Goal: Information Seeking & Learning: Check status

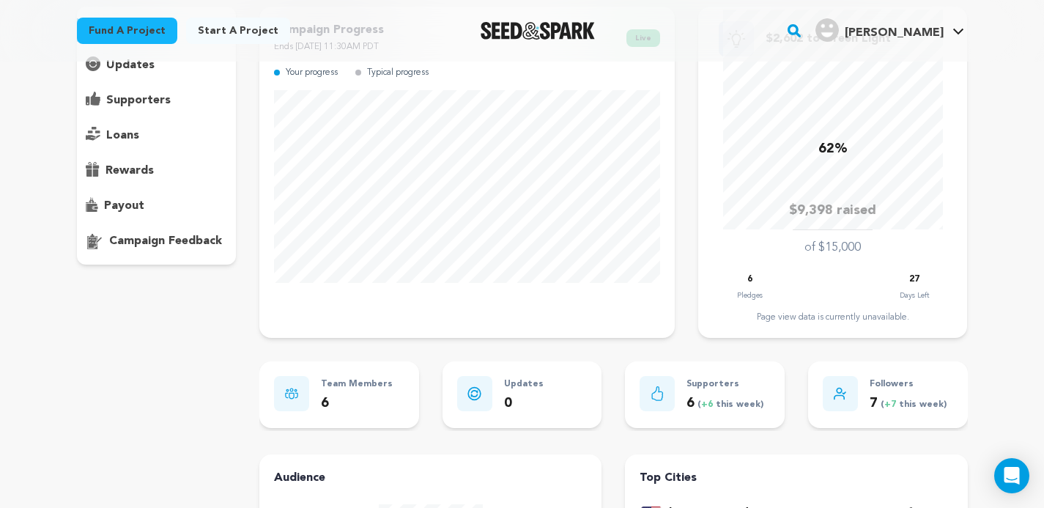
scroll to position [108, 0]
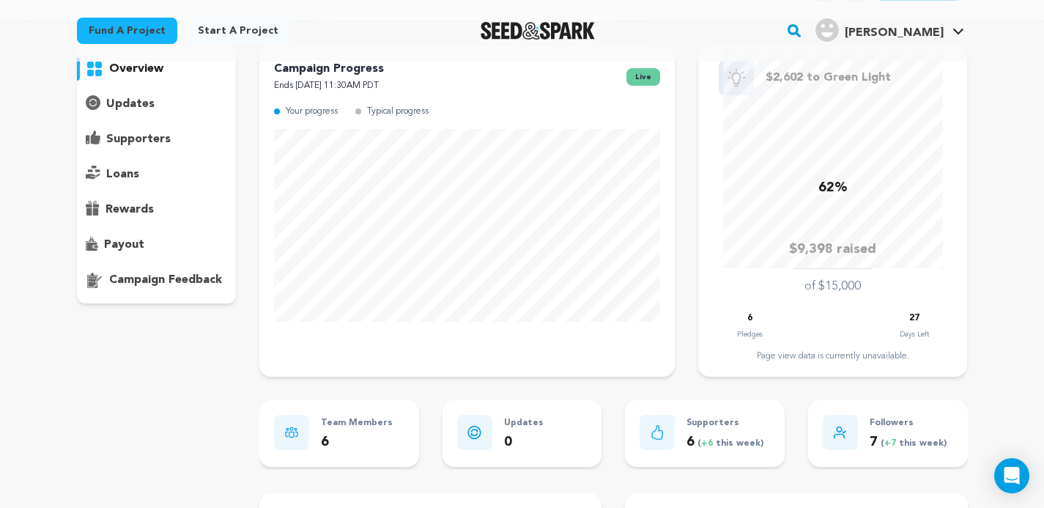
click at [144, 137] on p "supporters" at bounding box center [138, 139] width 64 height 18
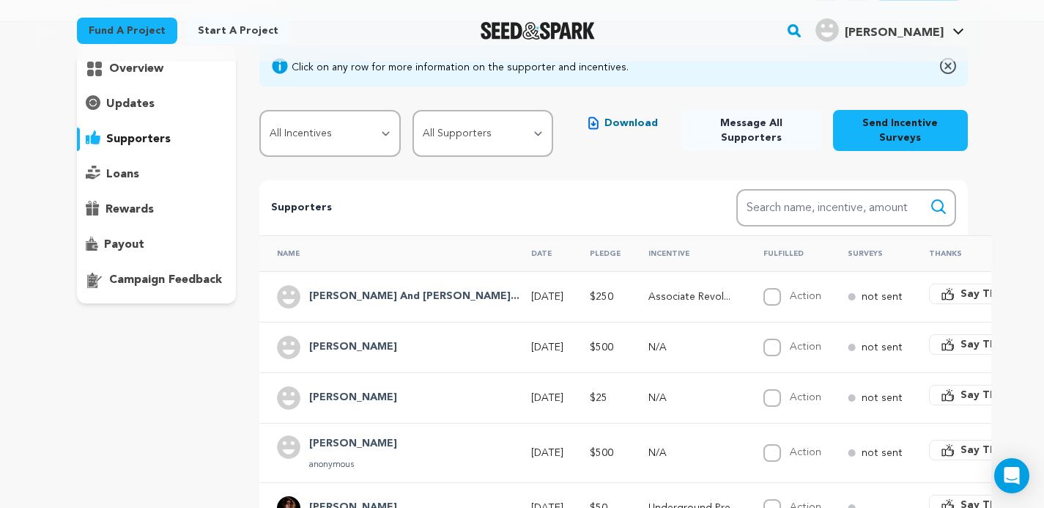
click at [327, 295] on h4 "[PERSON_NAME] And [PERSON_NAME]..." at bounding box center [414, 297] width 210 height 18
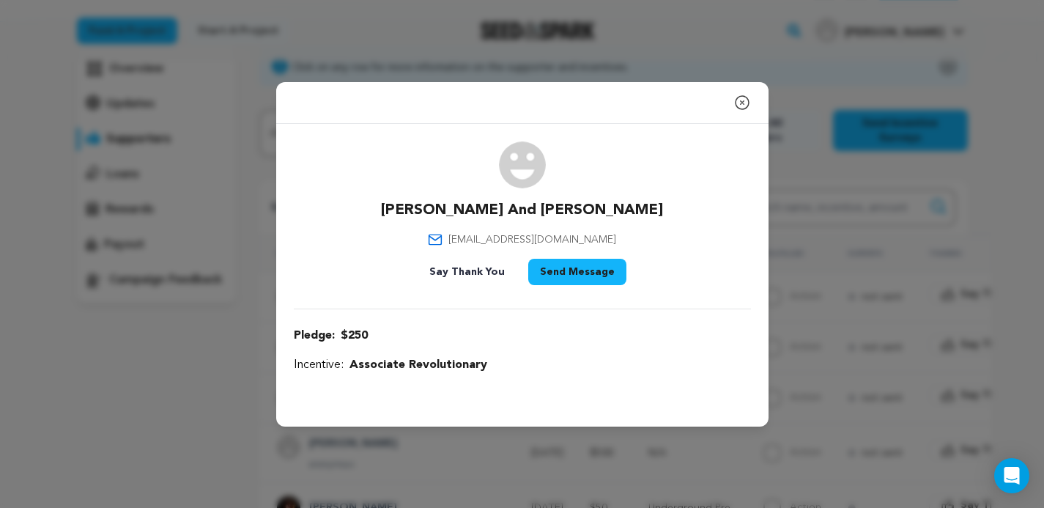
click at [746, 111] on icon "button" at bounding box center [742, 103] width 18 height 18
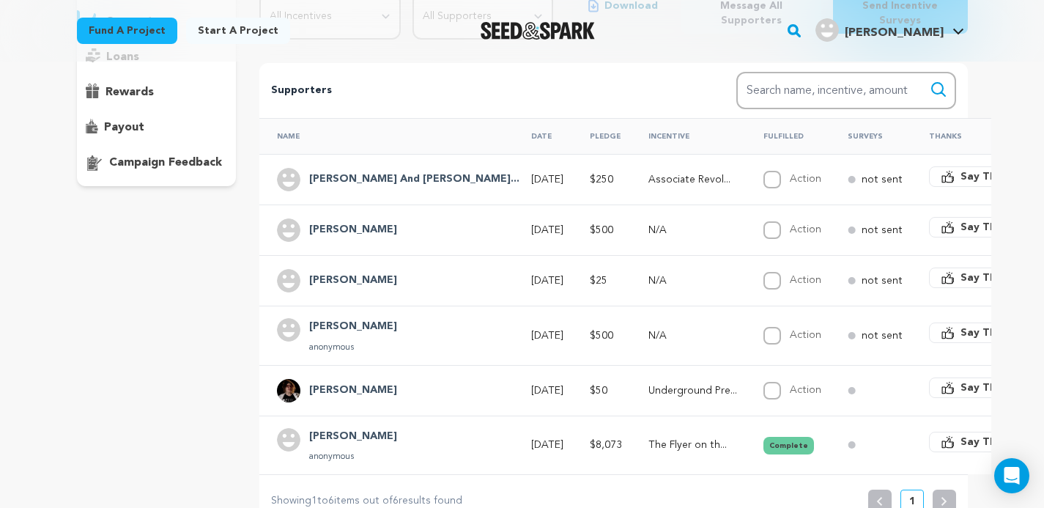
scroll to position [226, 0]
click at [848, 440] on icon at bounding box center [852, 443] width 8 height 7
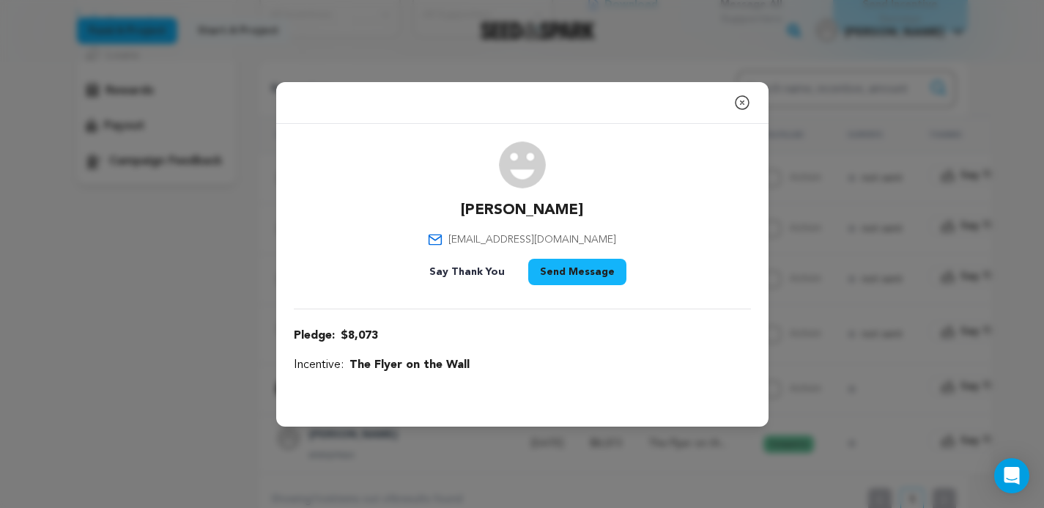
click at [742, 105] on icon "button" at bounding box center [742, 103] width 18 height 18
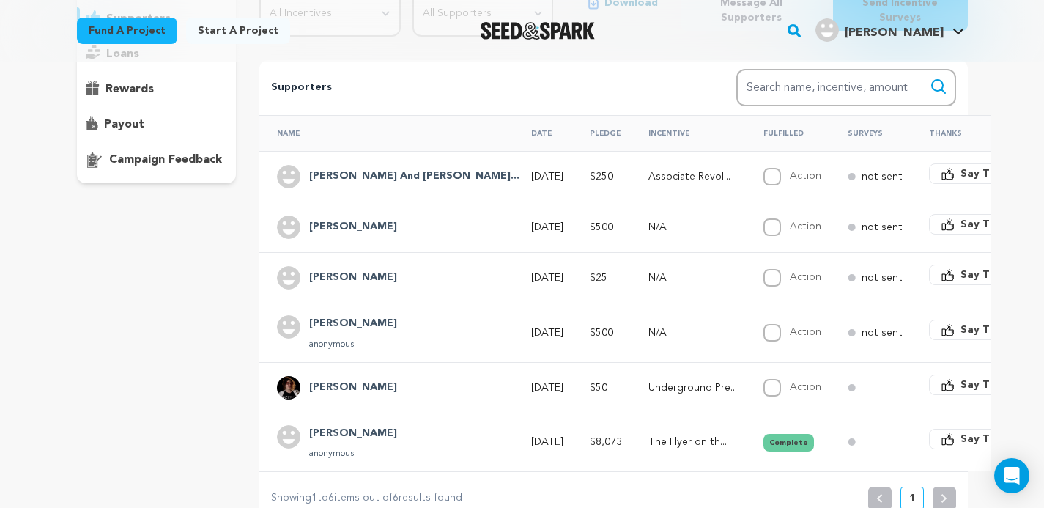
scroll to position [230, 0]
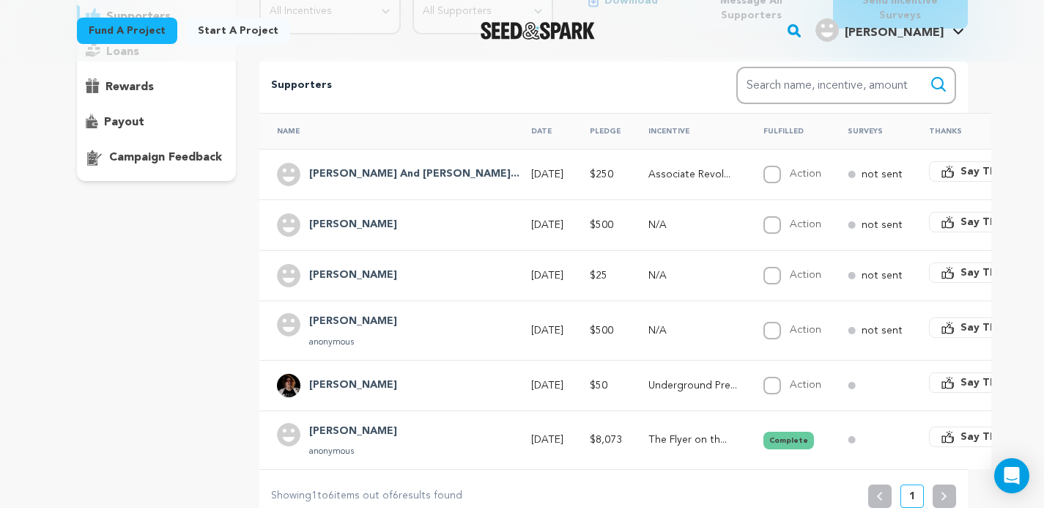
click at [348, 177] on h4 "[PERSON_NAME] And [PERSON_NAME]..." at bounding box center [414, 175] width 210 height 18
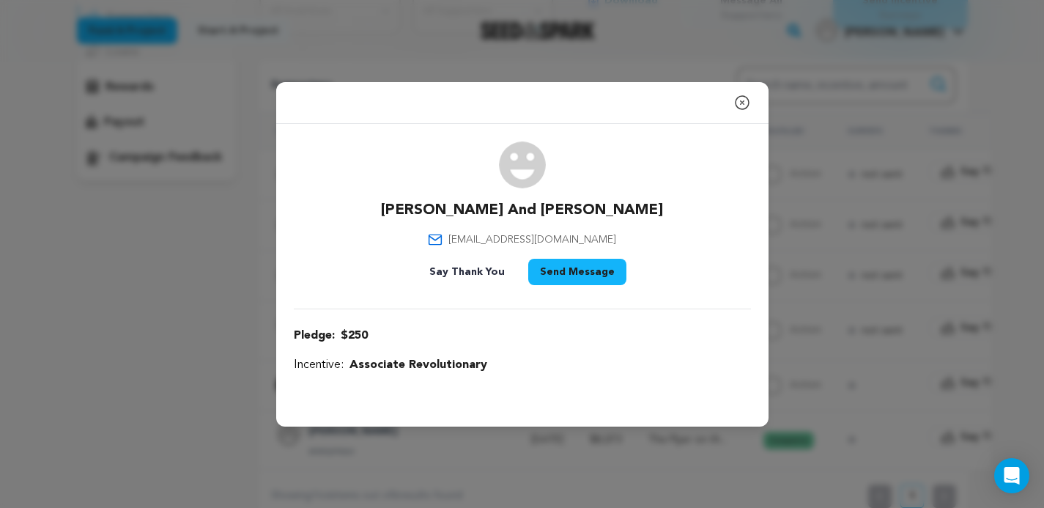
click at [746, 100] on icon "button" at bounding box center [742, 103] width 18 height 18
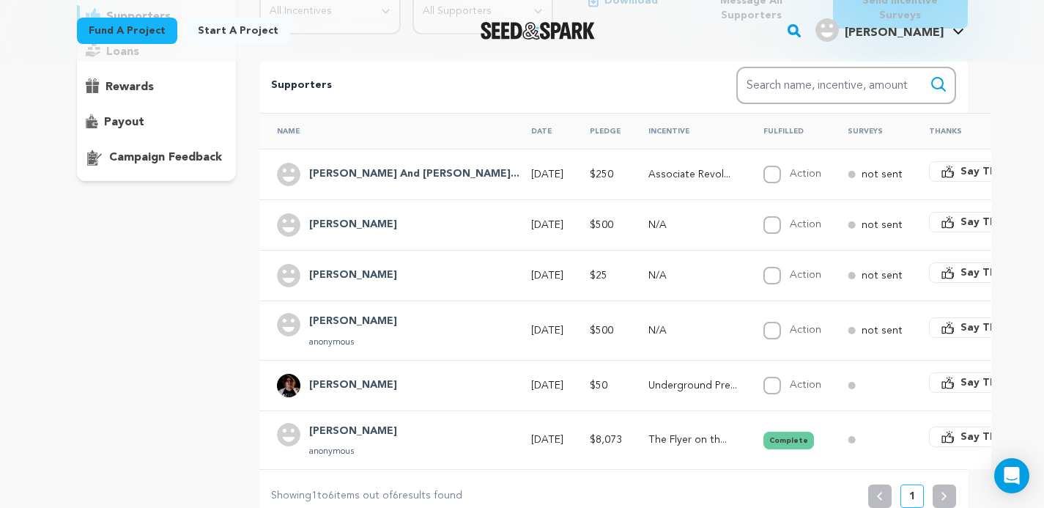
click at [342, 382] on h4 "[PERSON_NAME]" at bounding box center [353, 386] width 88 height 18
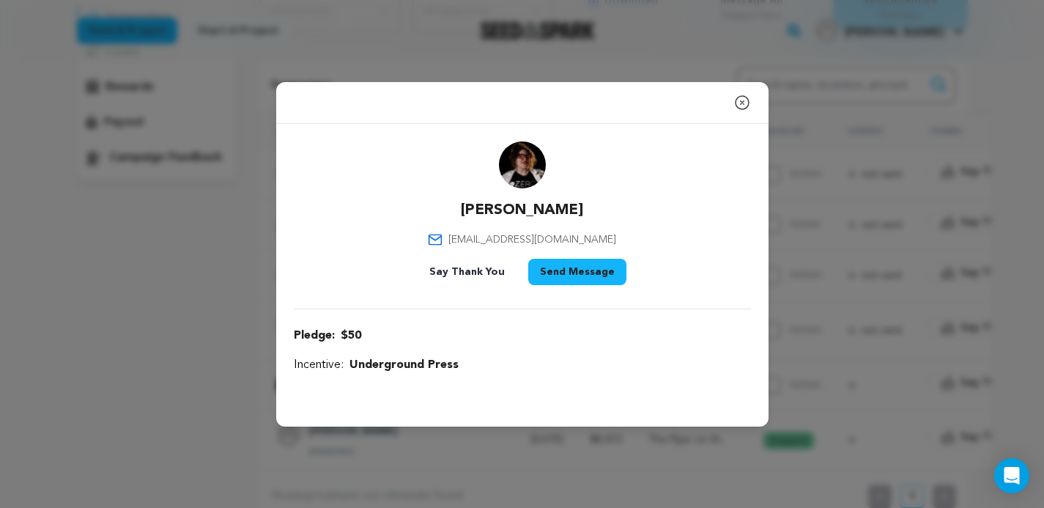
click at [743, 100] on icon "button" at bounding box center [742, 102] width 13 height 13
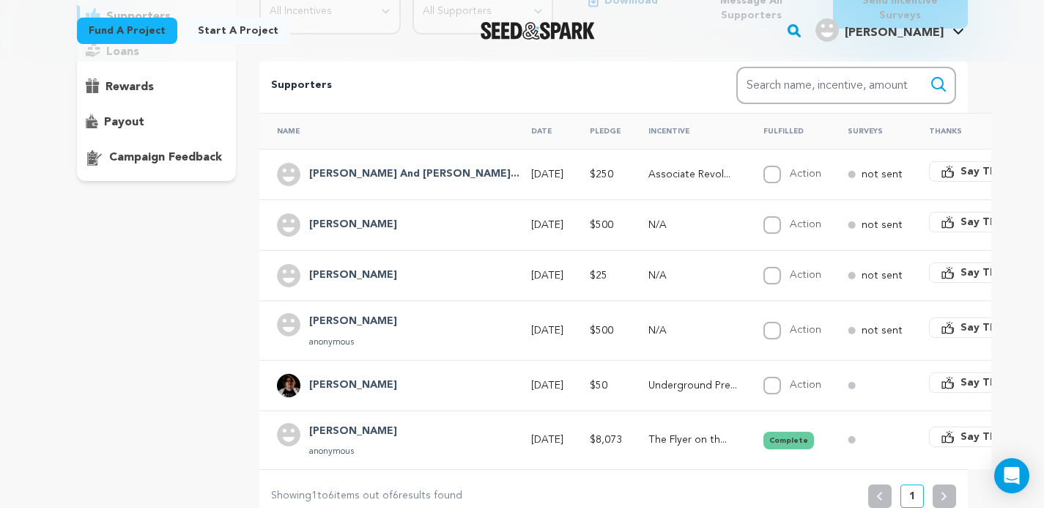
click at [338, 426] on h4 "[PERSON_NAME]" at bounding box center [353, 432] width 88 height 18
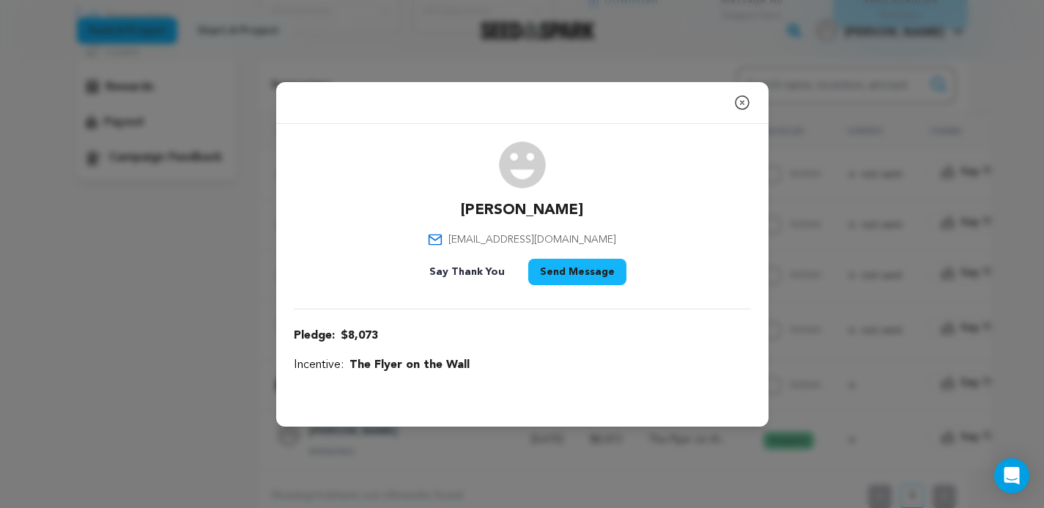
click at [196, 372] on div "Close modal [PERSON_NAME] [EMAIL_ADDRESS][DOMAIN_NAME]" at bounding box center [522, 254] width 1044 height 508
click at [743, 100] on icon "button" at bounding box center [742, 102] width 13 height 13
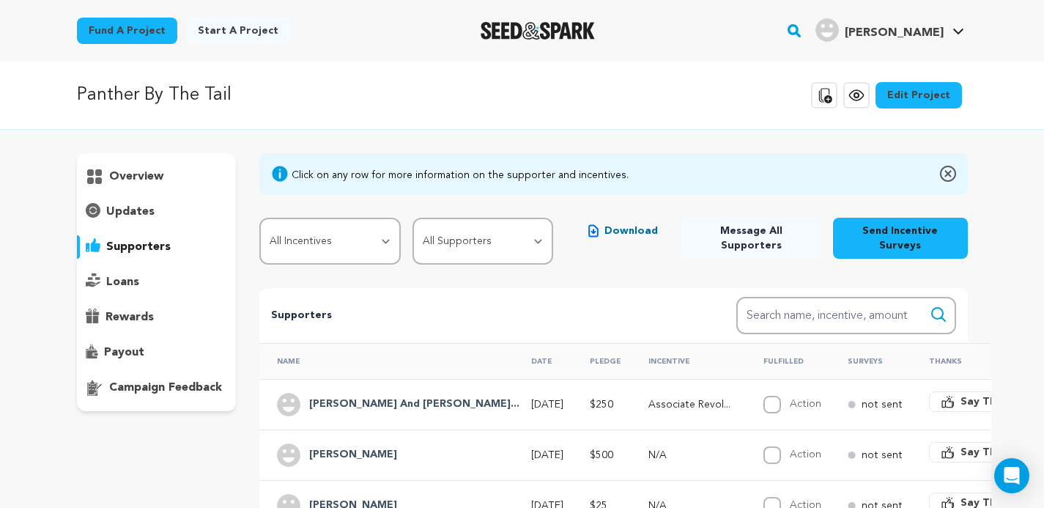
scroll to position [0, 0]
click at [115, 280] on p "loans" at bounding box center [122, 282] width 33 height 18
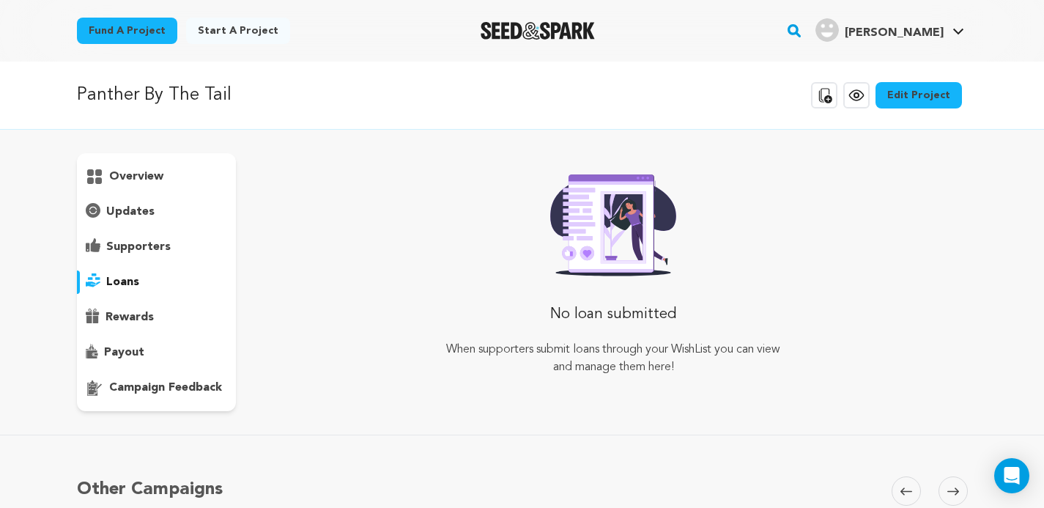
click at [125, 311] on p "rewards" at bounding box center [130, 317] width 48 height 18
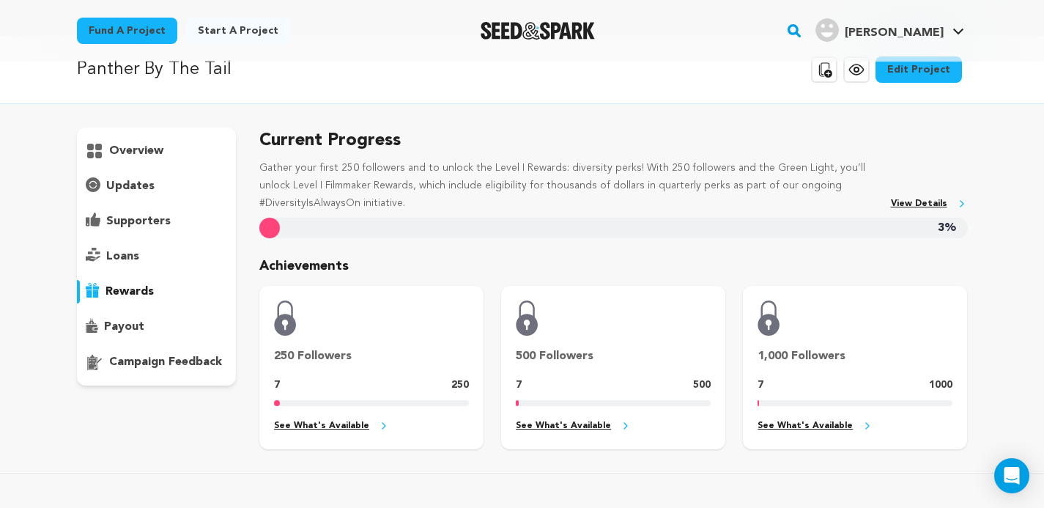
scroll to position [31, 0]
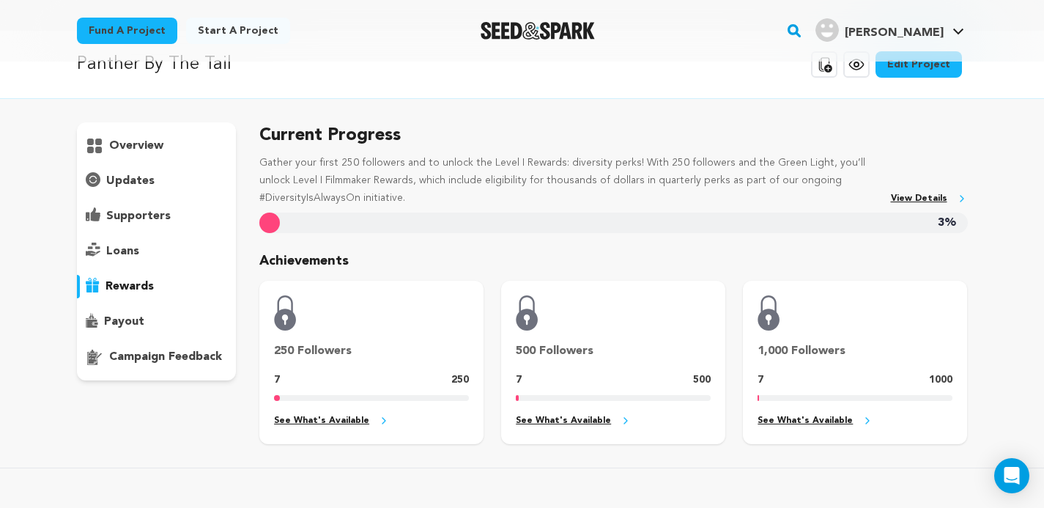
click at [128, 311] on div "payout" at bounding box center [157, 321] width 160 height 23
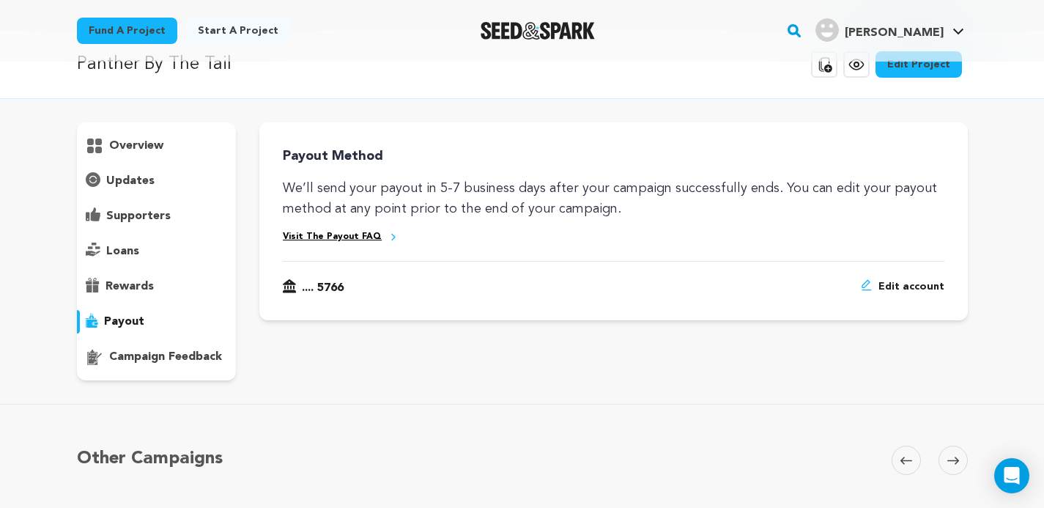
click at [139, 152] on p "overview" at bounding box center [136, 146] width 54 height 18
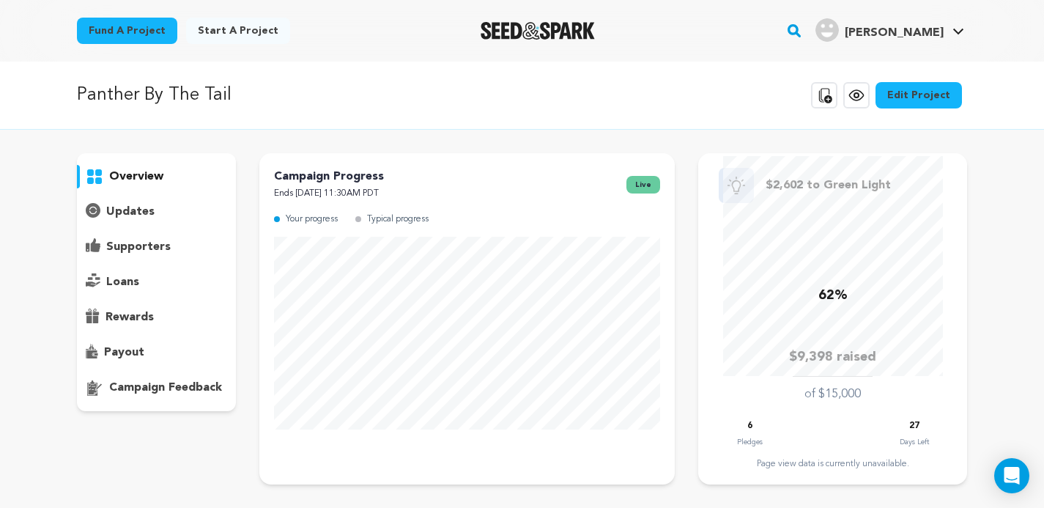
click at [146, 245] on p "supporters" at bounding box center [138, 247] width 64 height 18
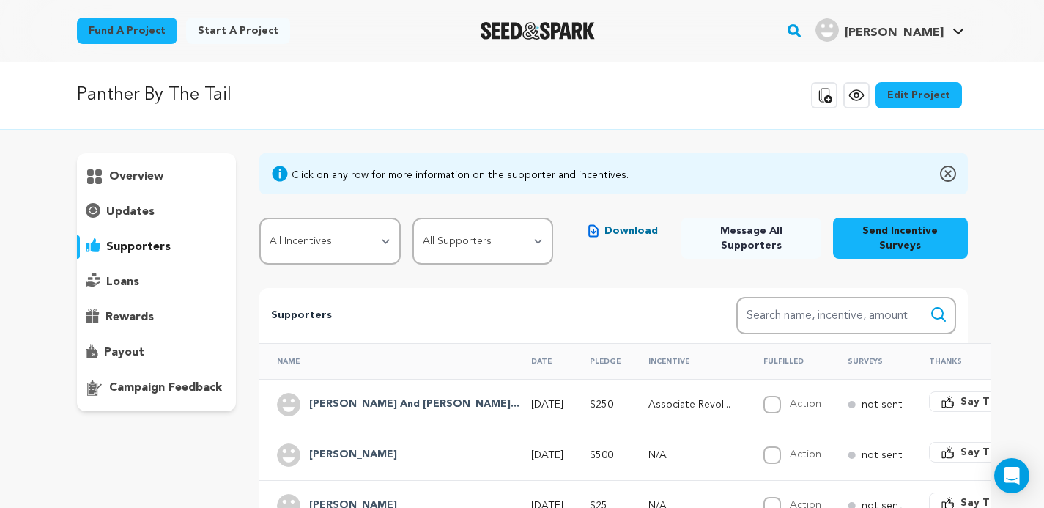
click at [161, 177] on p "overview" at bounding box center [136, 177] width 54 height 18
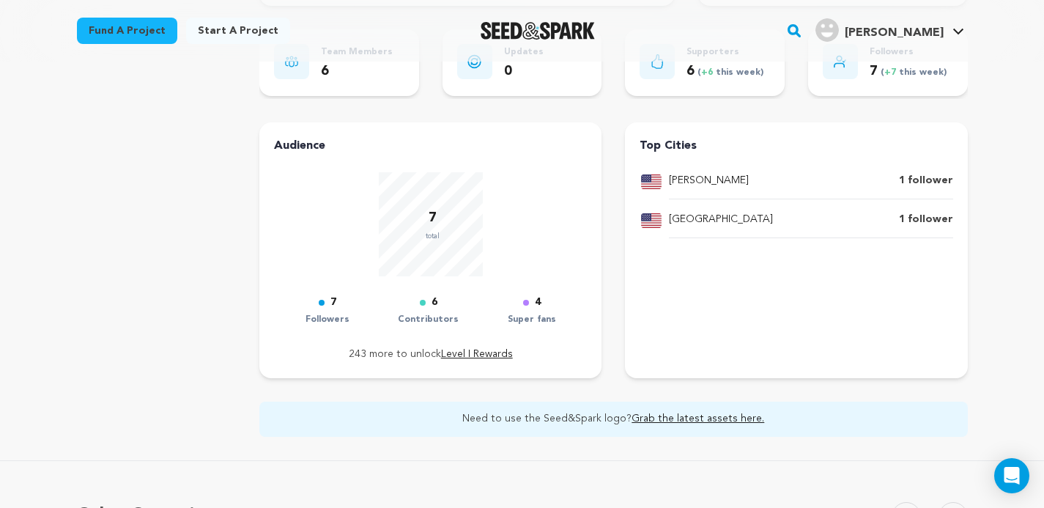
scroll to position [465, 0]
